Goal: Task Accomplishment & Management: Use online tool/utility

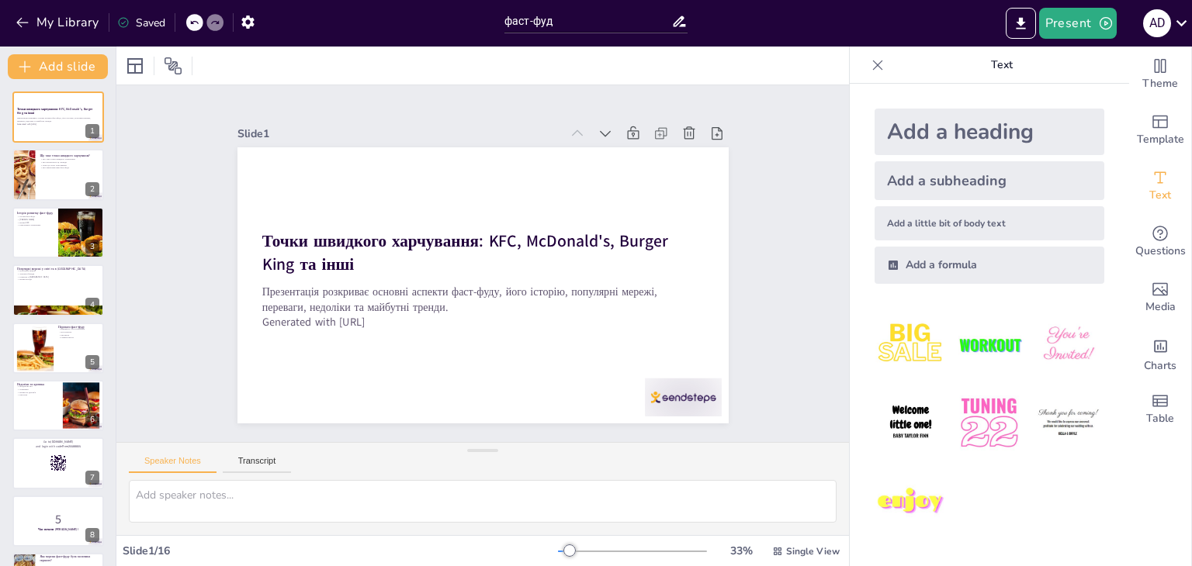
checkbox input "true"
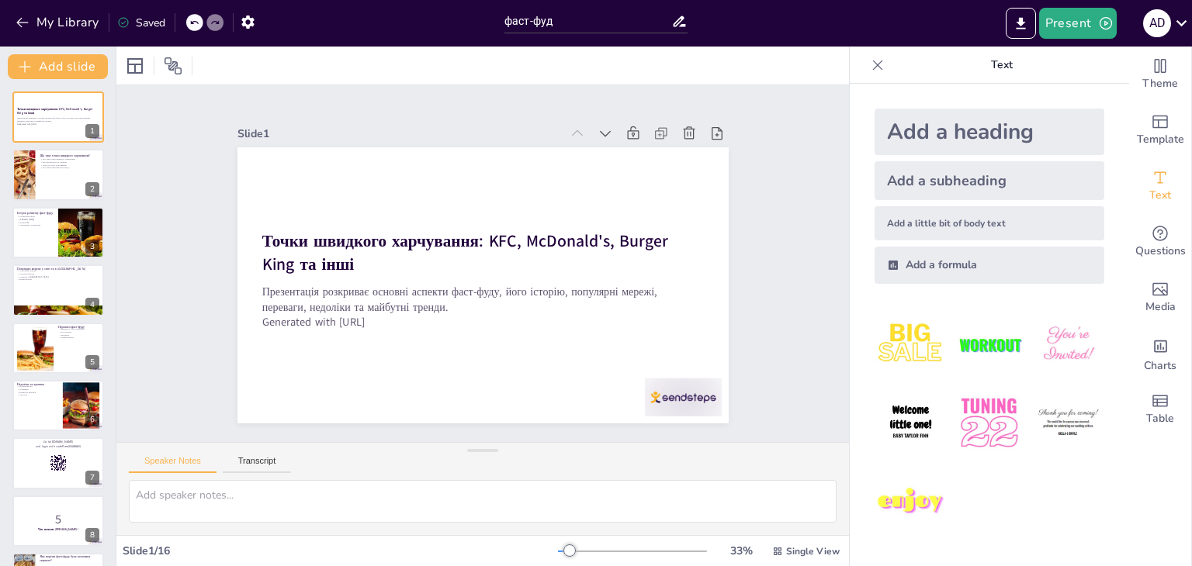
checkbox input "true"
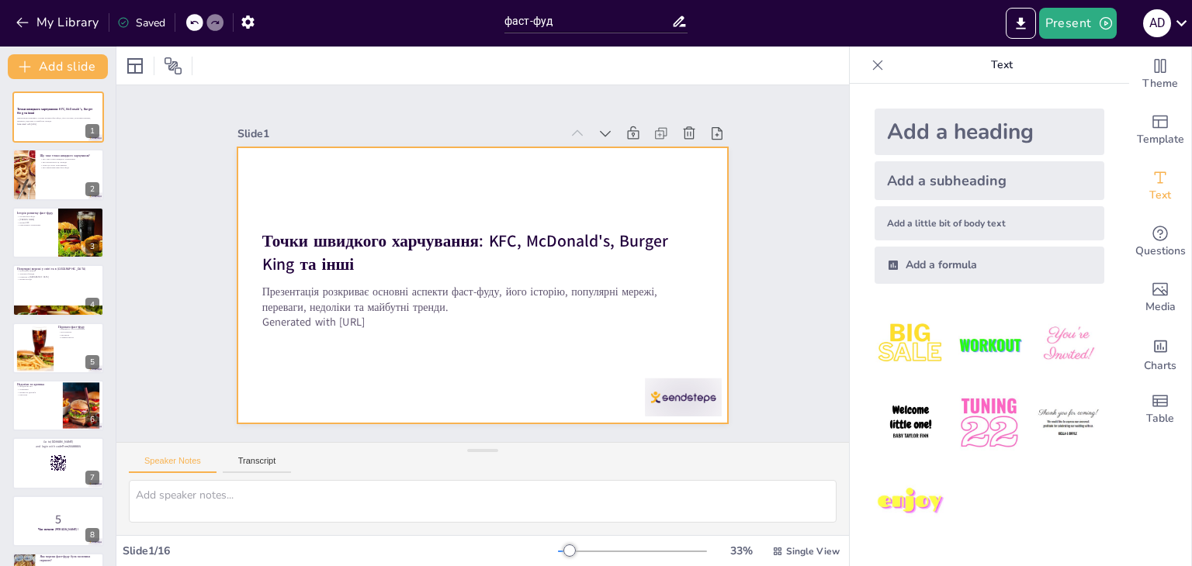
checkbox input "true"
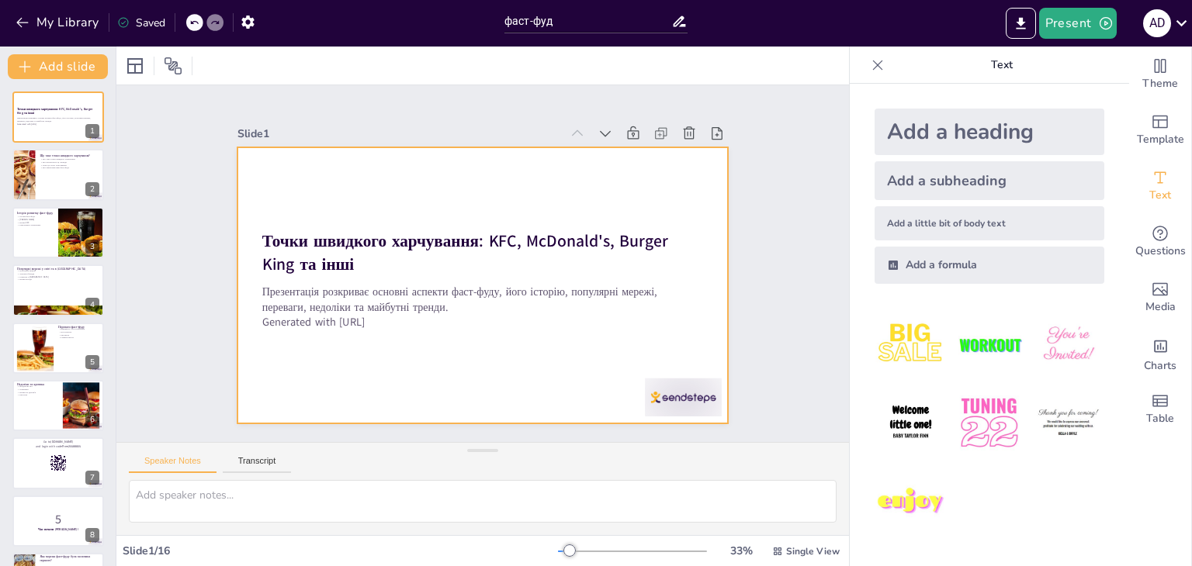
checkbox input "true"
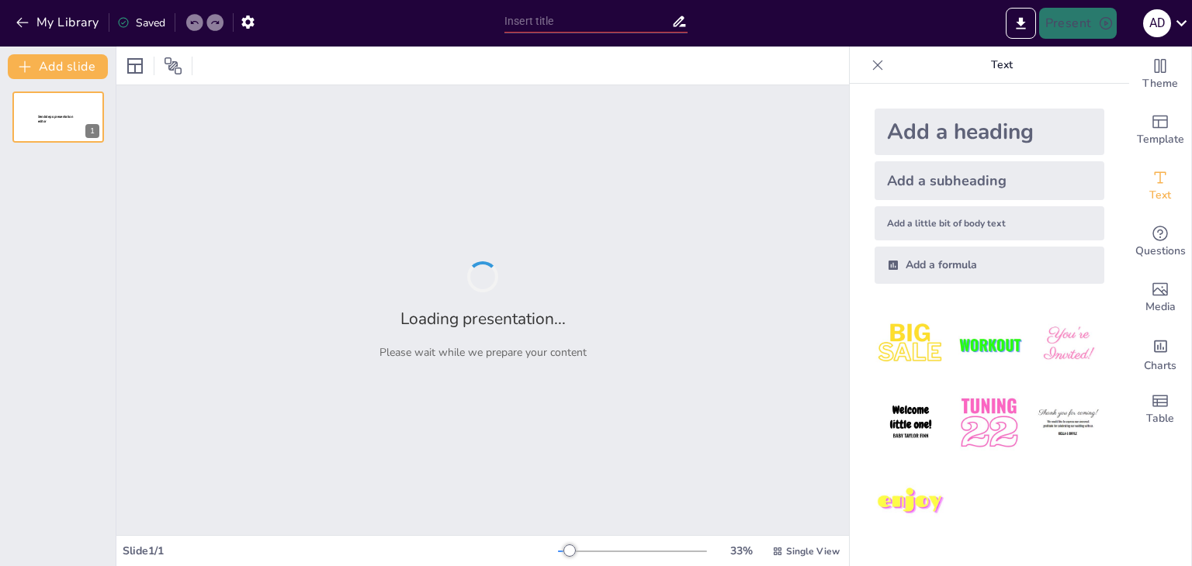
type input "фаст-фуд"
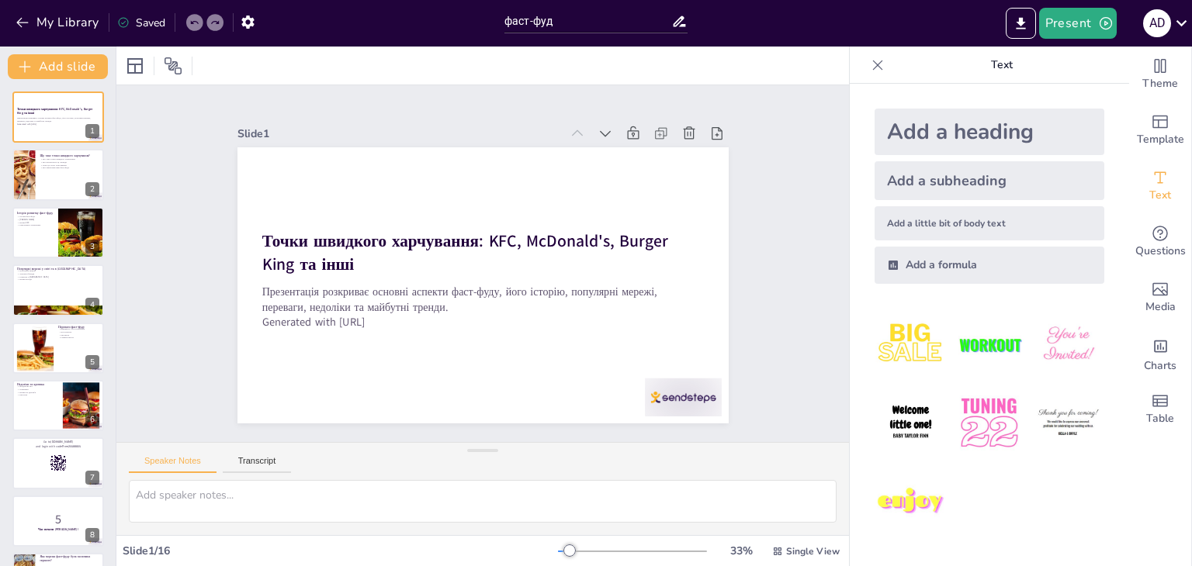
checkbox input "true"
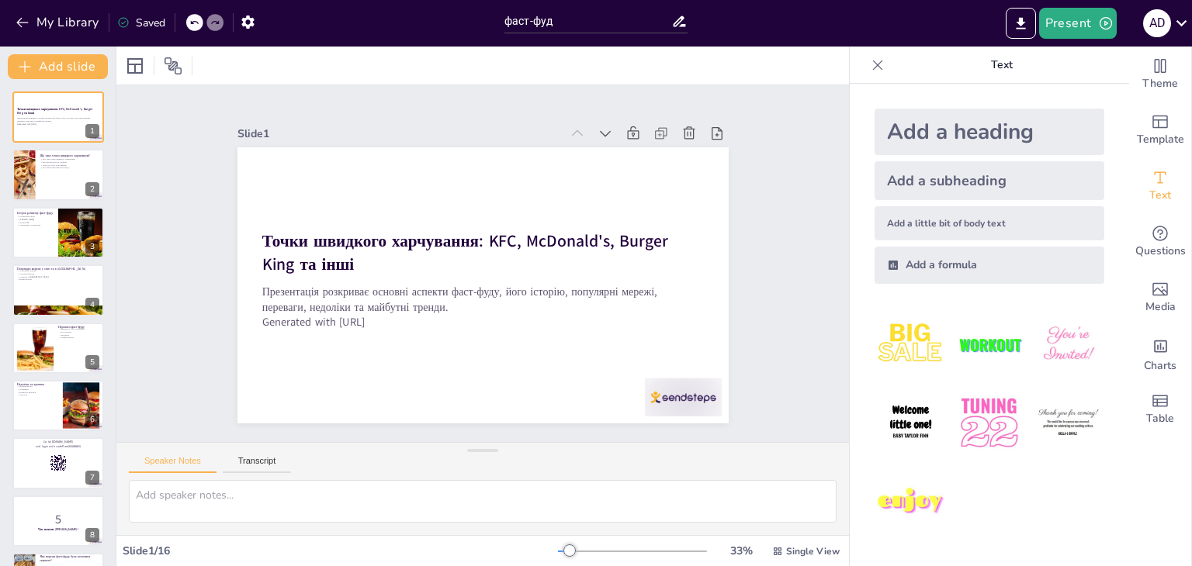
checkbox input "true"
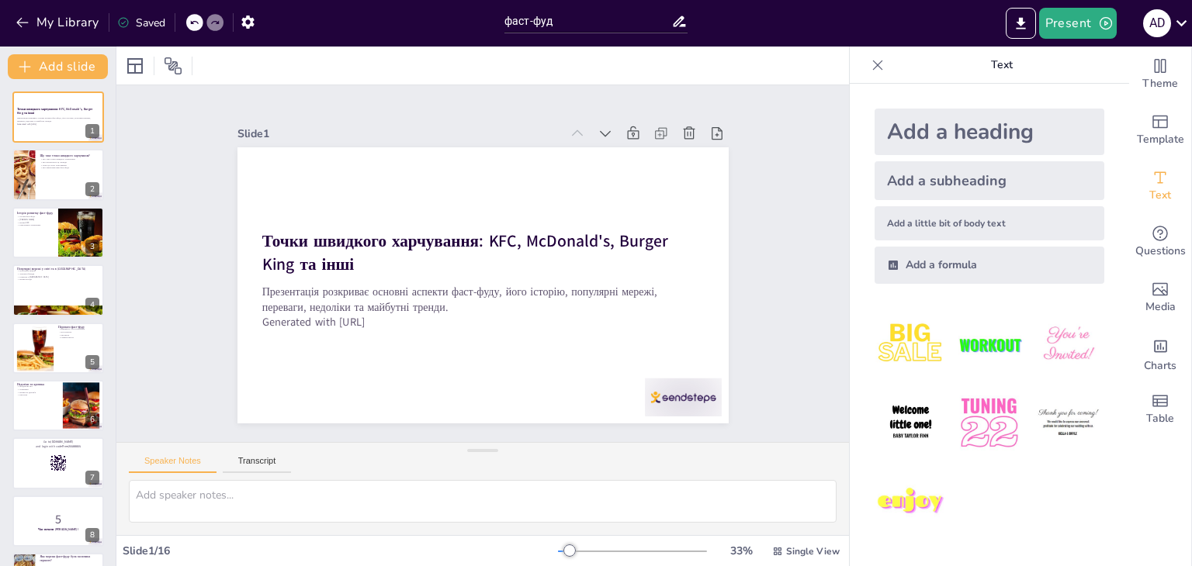
checkbox input "true"
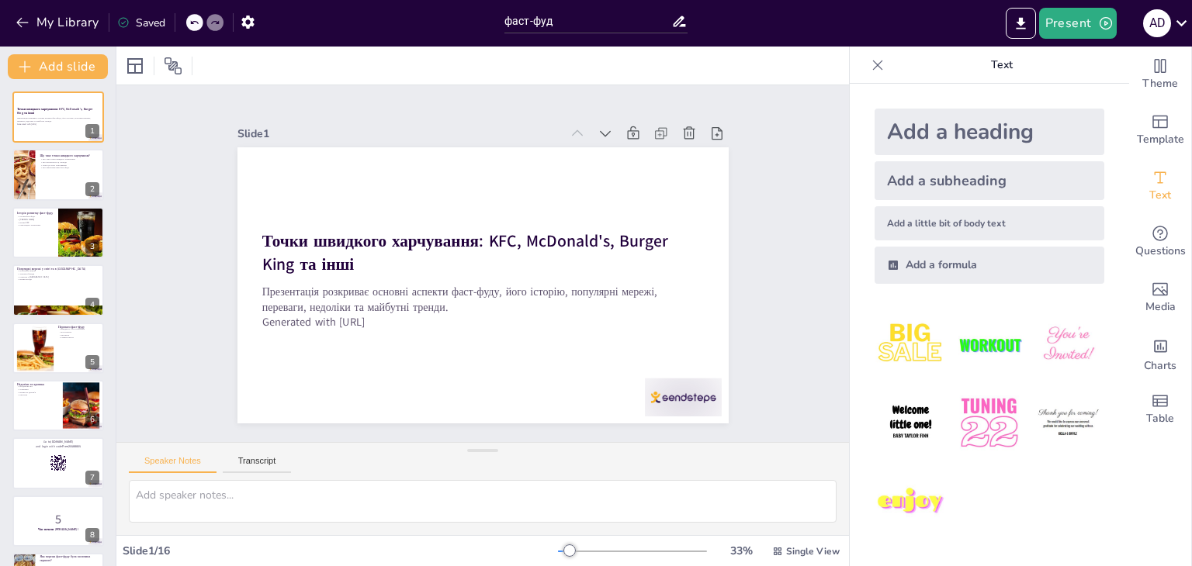
checkbox input "true"
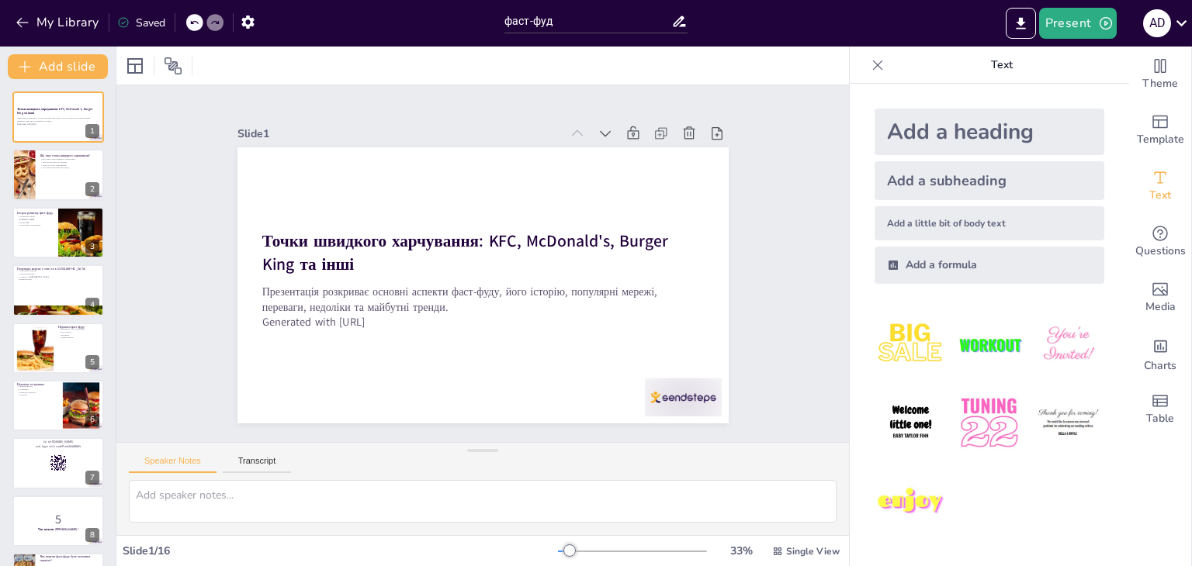
checkbox input "true"
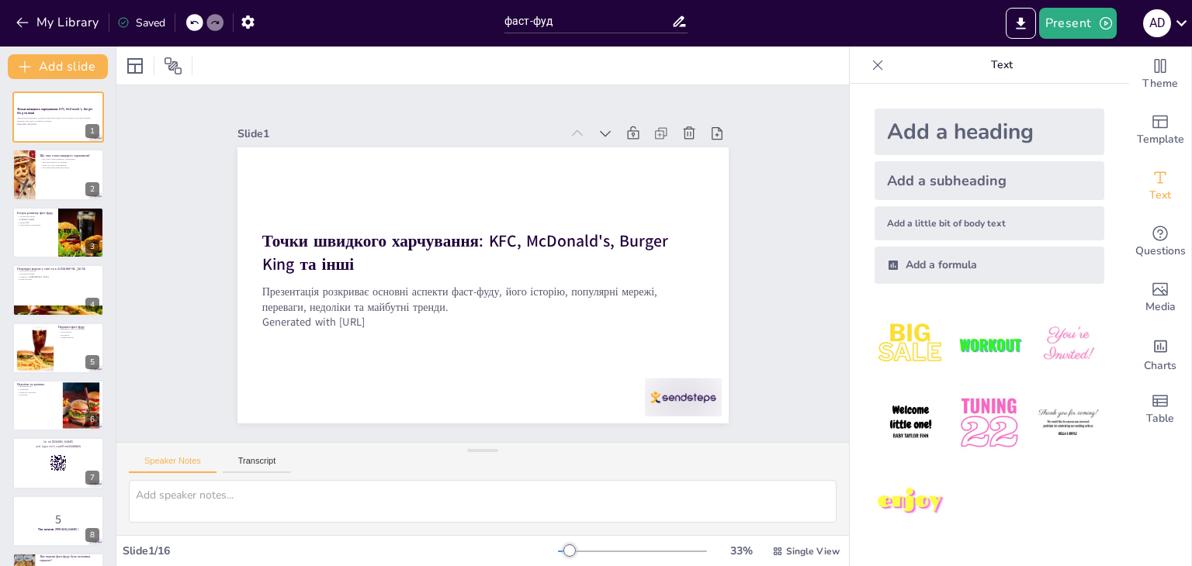
checkbox input "true"
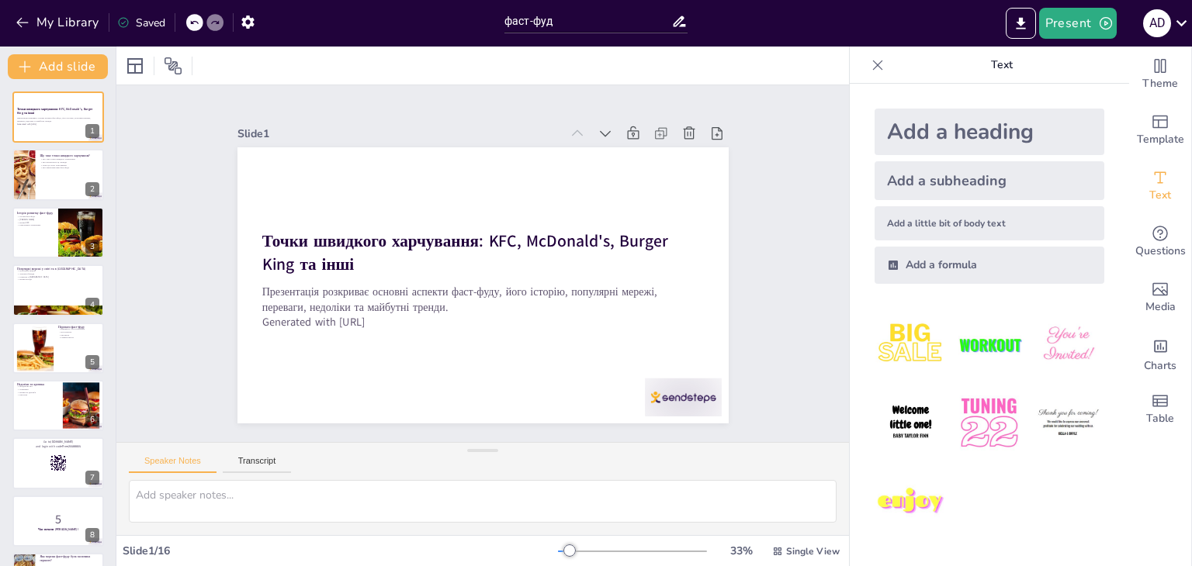
checkbox input "true"
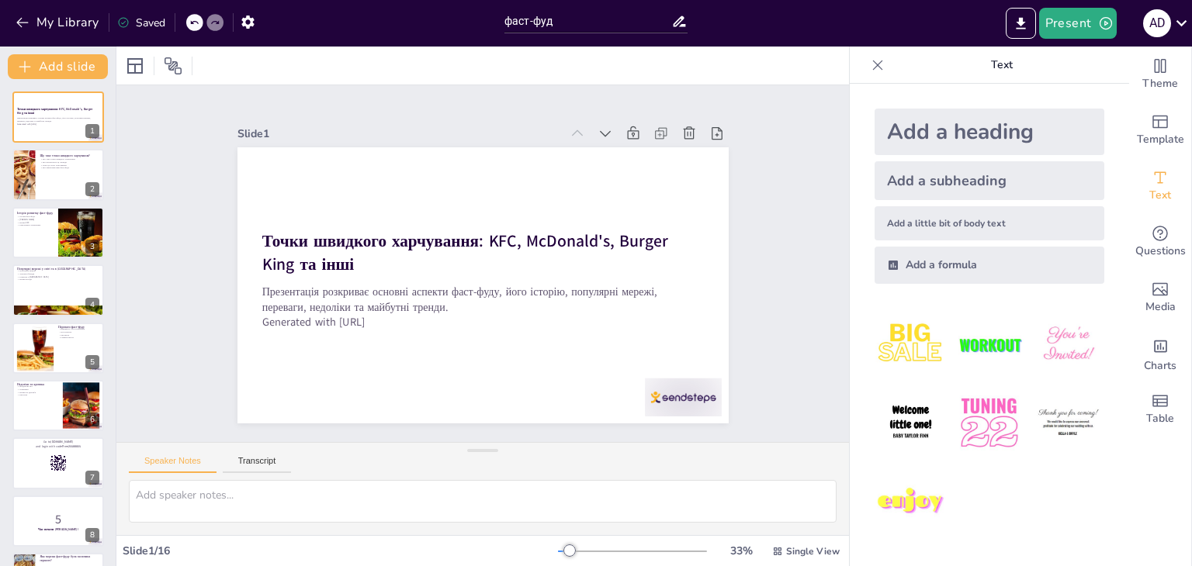
checkbox input "true"
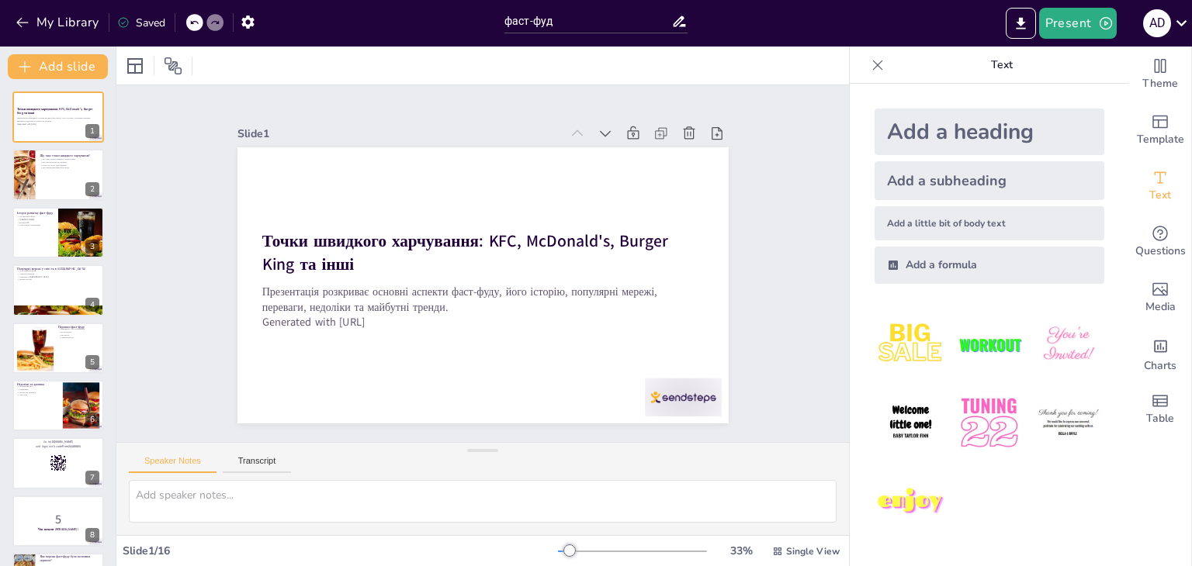
checkbox input "true"
